Goal: Task Accomplishment & Management: Use online tool/utility

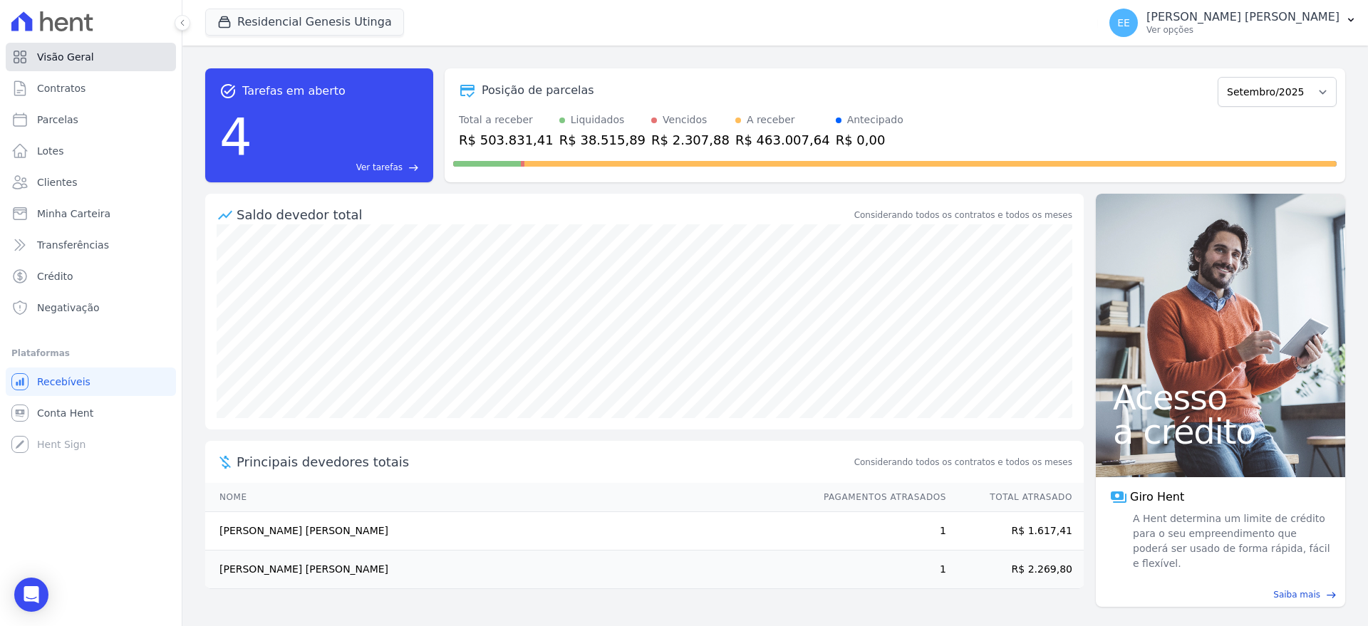
click at [57, 55] on span "Visão Geral" at bounding box center [65, 57] width 57 height 14
click at [60, 86] on span "Contratos" at bounding box center [61, 88] width 48 height 14
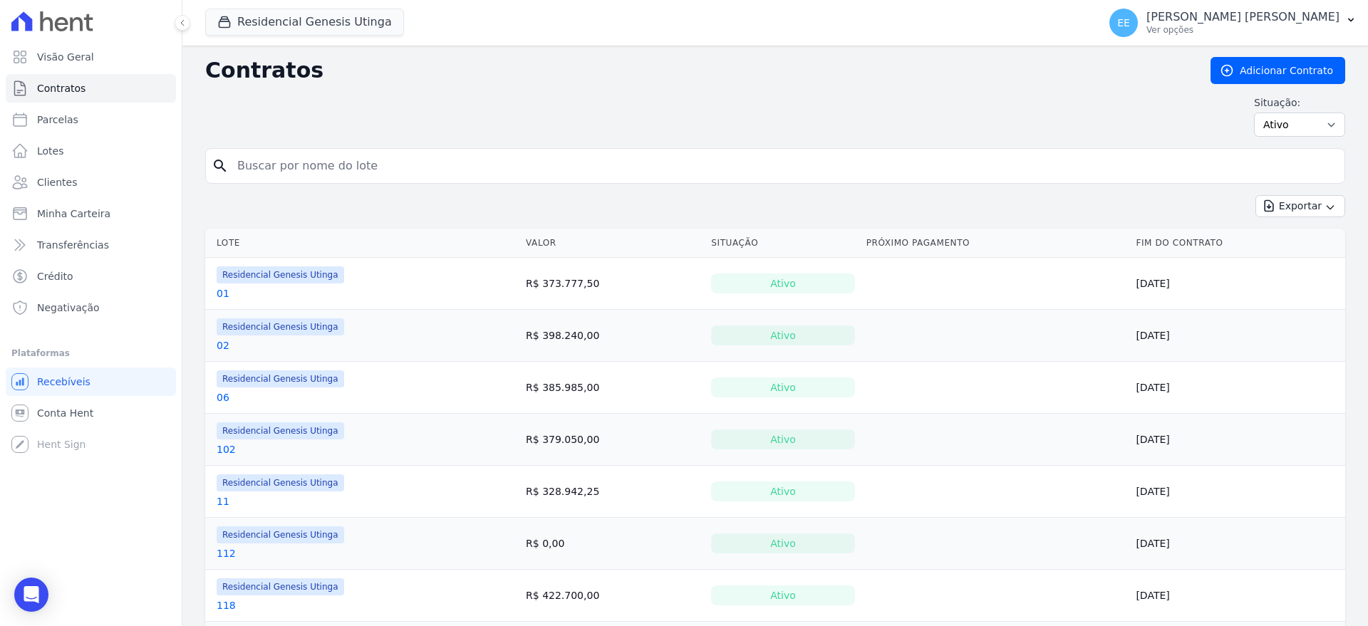
click at [266, 165] on input "search" at bounding box center [784, 166] width 1110 height 29
type input "47"
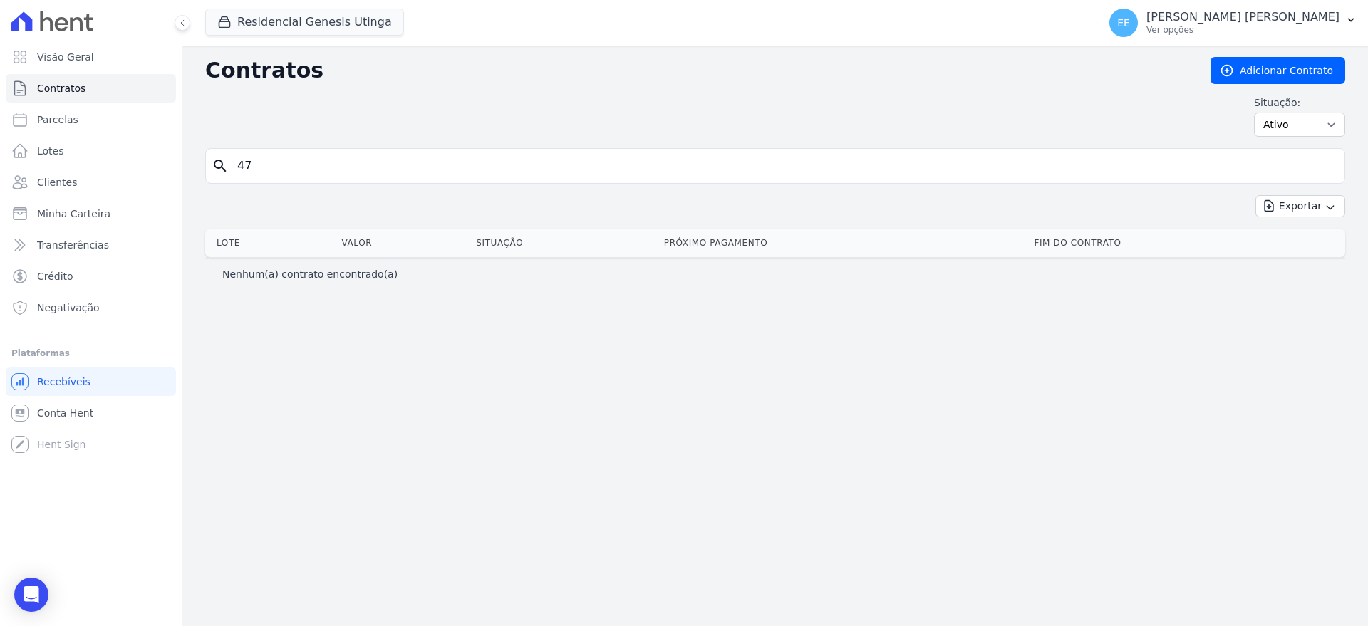
click at [269, 170] on input "47" at bounding box center [784, 166] width 1110 height 29
type input "4"
type input "47"
click at [53, 93] on span "Contratos" at bounding box center [61, 88] width 48 height 14
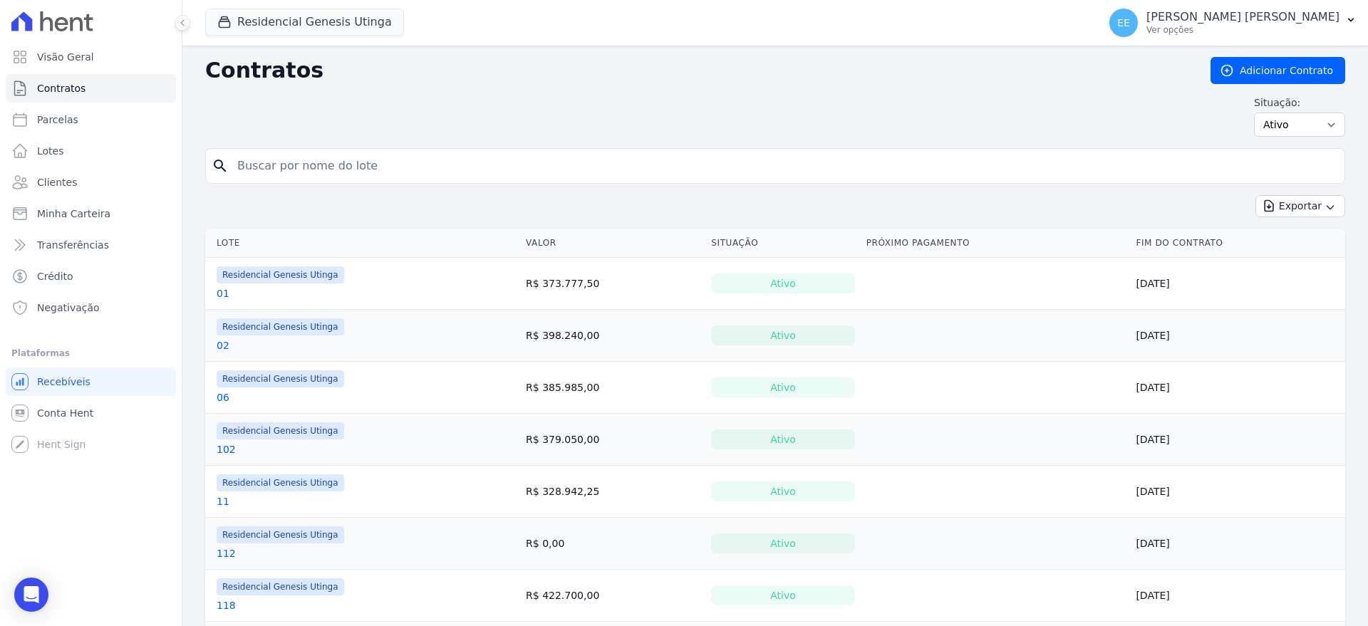
click at [262, 175] on input "search" at bounding box center [784, 166] width 1110 height 29
type input "47"
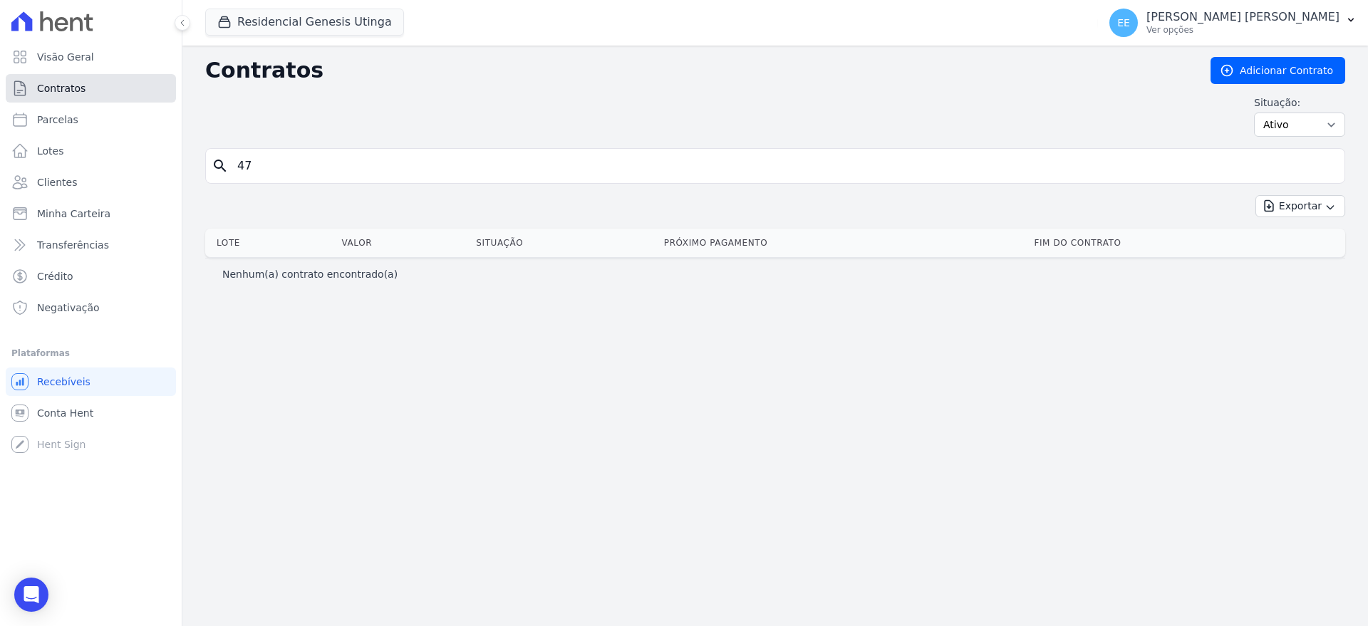
click at [93, 89] on link "Contratos" at bounding box center [91, 88] width 170 height 29
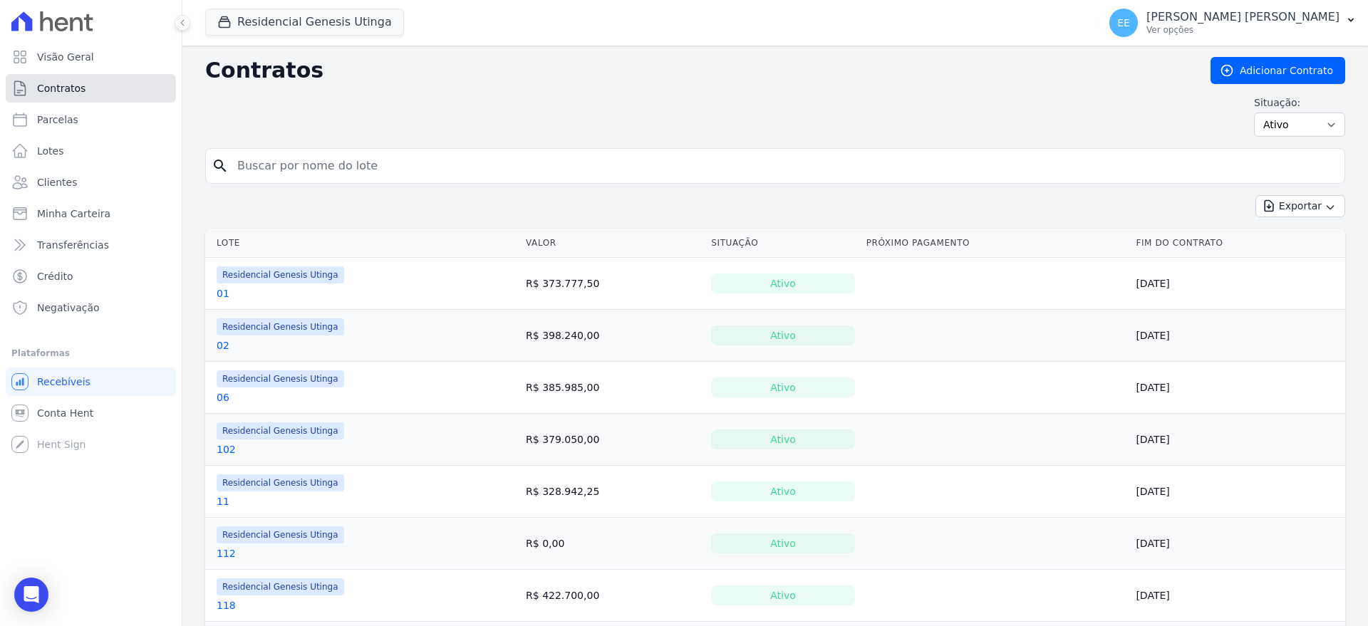
click at [63, 90] on span "Contratos" at bounding box center [61, 88] width 48 height 14
click at [459, 61] on h2 "Contratos" at bounding box center [696, 71] width 983 height 26
